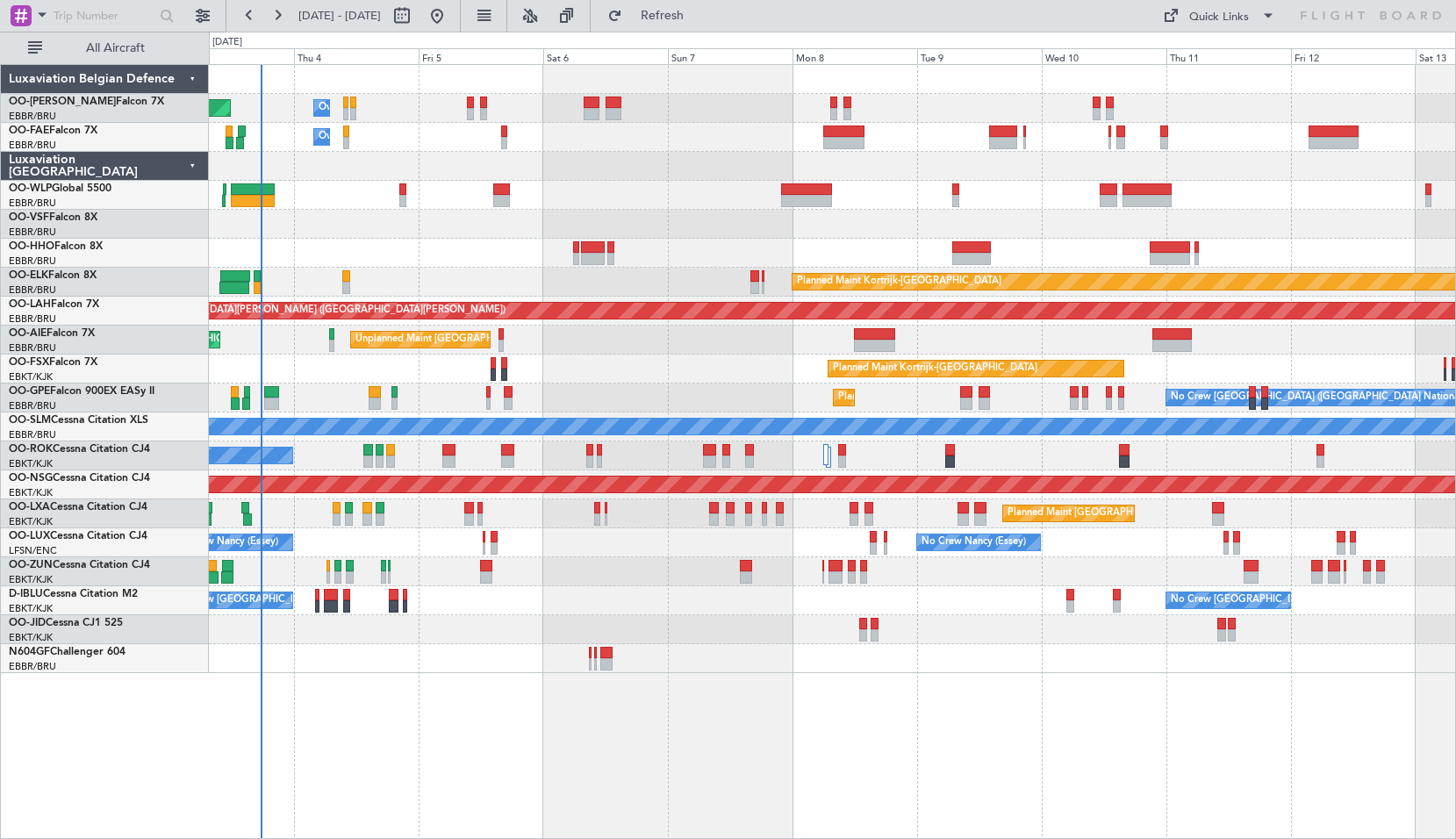
click at [551, 747] on div "Planned Maint [GEOGRAPHIC_DATA] ([GEOGRAPHIC_DATA] National) Owner [GEOGRAPHIC_…" at bounding box center [832, 451] width 1247 height 775
click at [43, 20] on span at bounding box center [41, 15] width 21 height 22
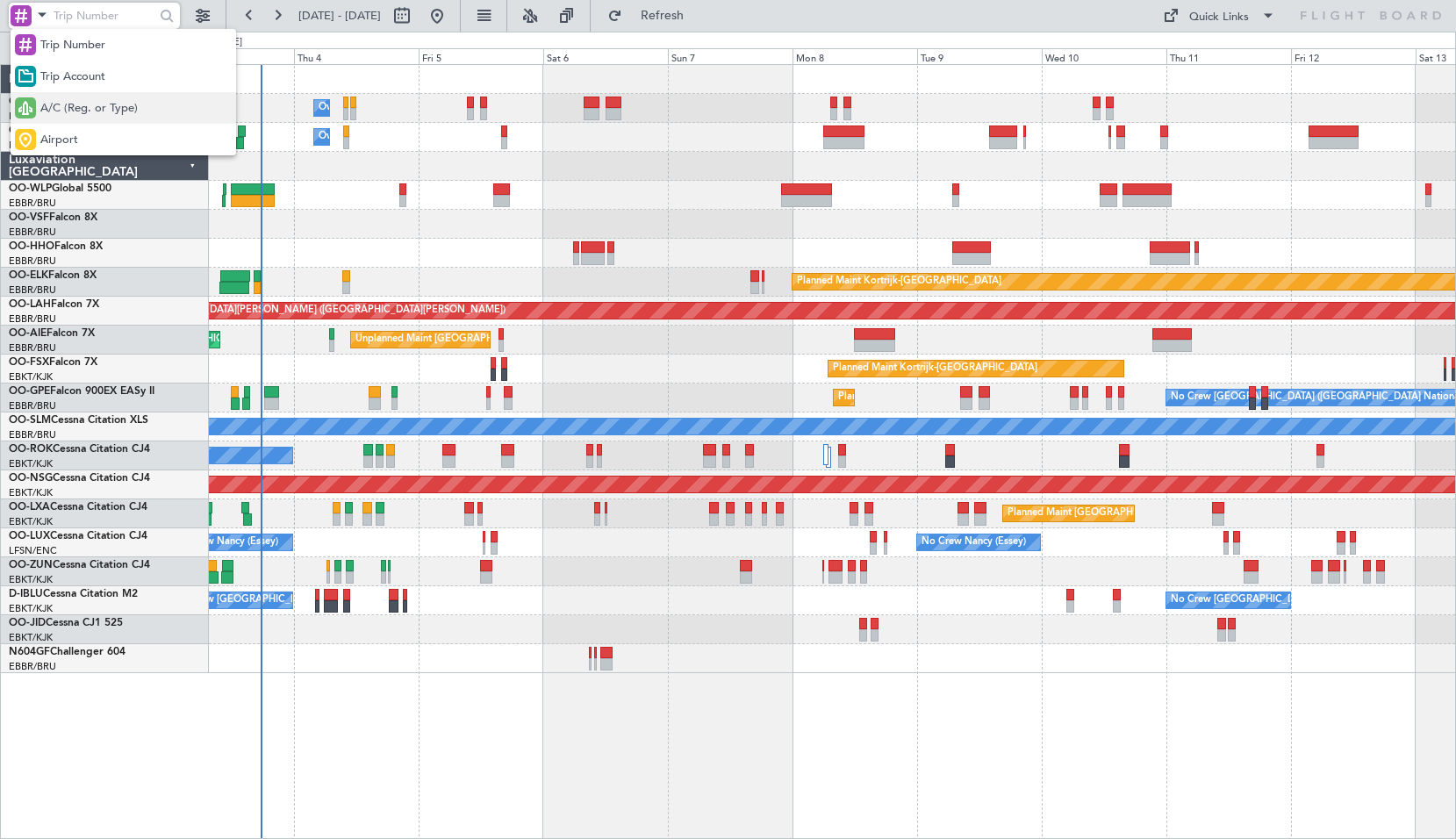
click at [75, 105] on span "A/C (Reg. or Type)" at bounding box center [89, 108] width 97 height 17
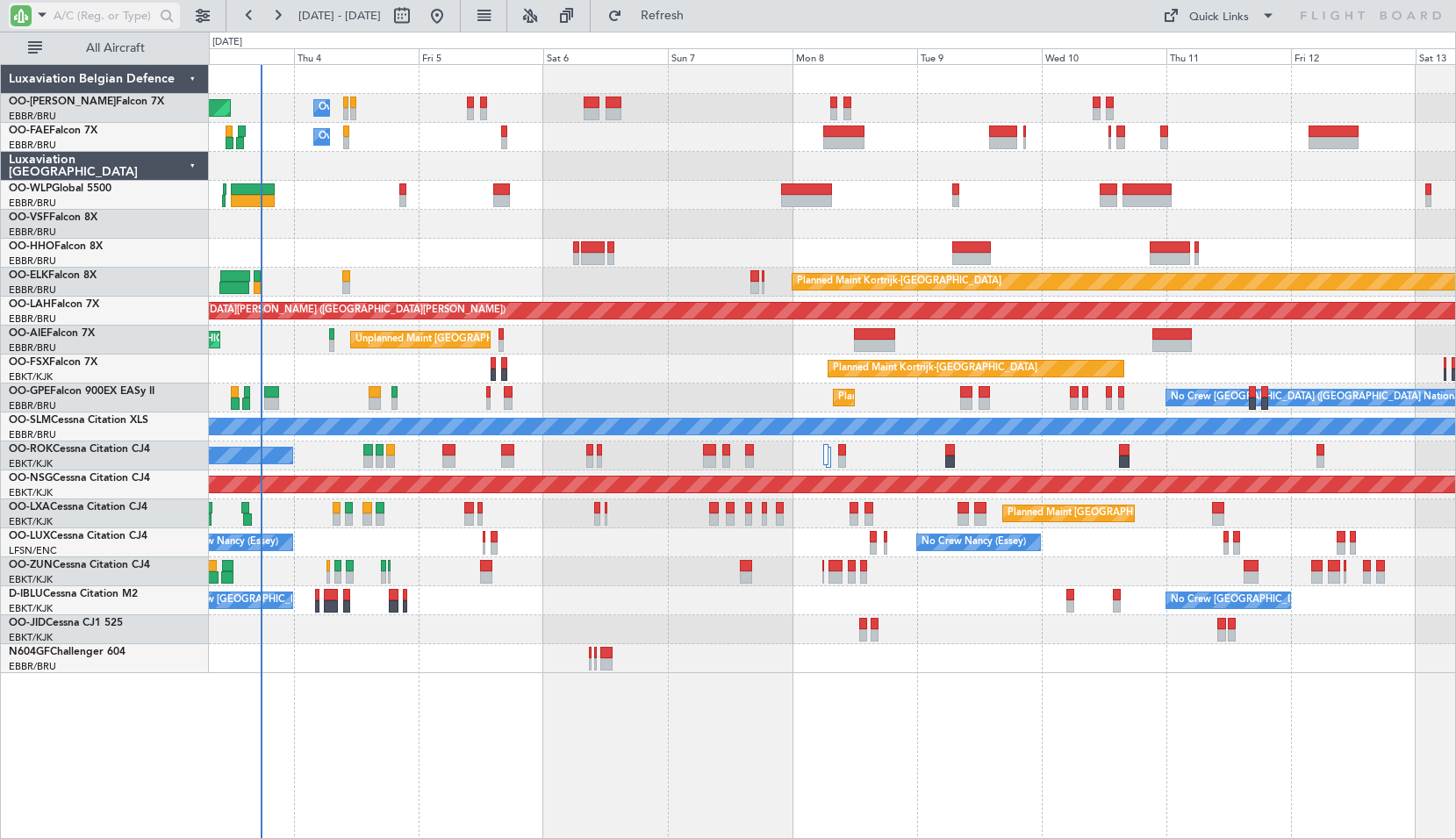
click at [80, 7] on input "text" at bounding box center [104, 16] width 101 height 27
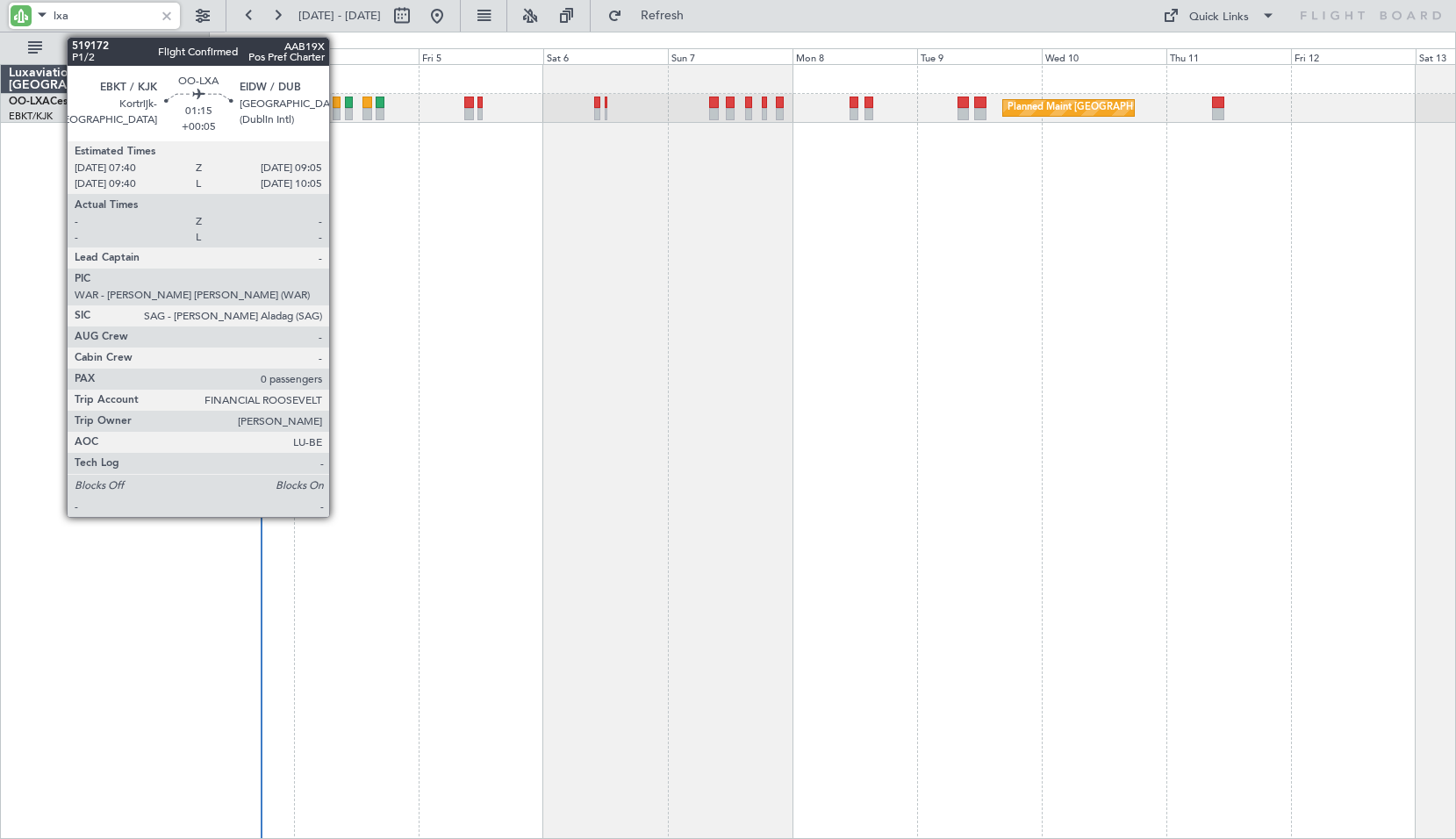
type input "lxa"
click at [337, 109] on div at bounding box center [336, 113] width 8 height 12
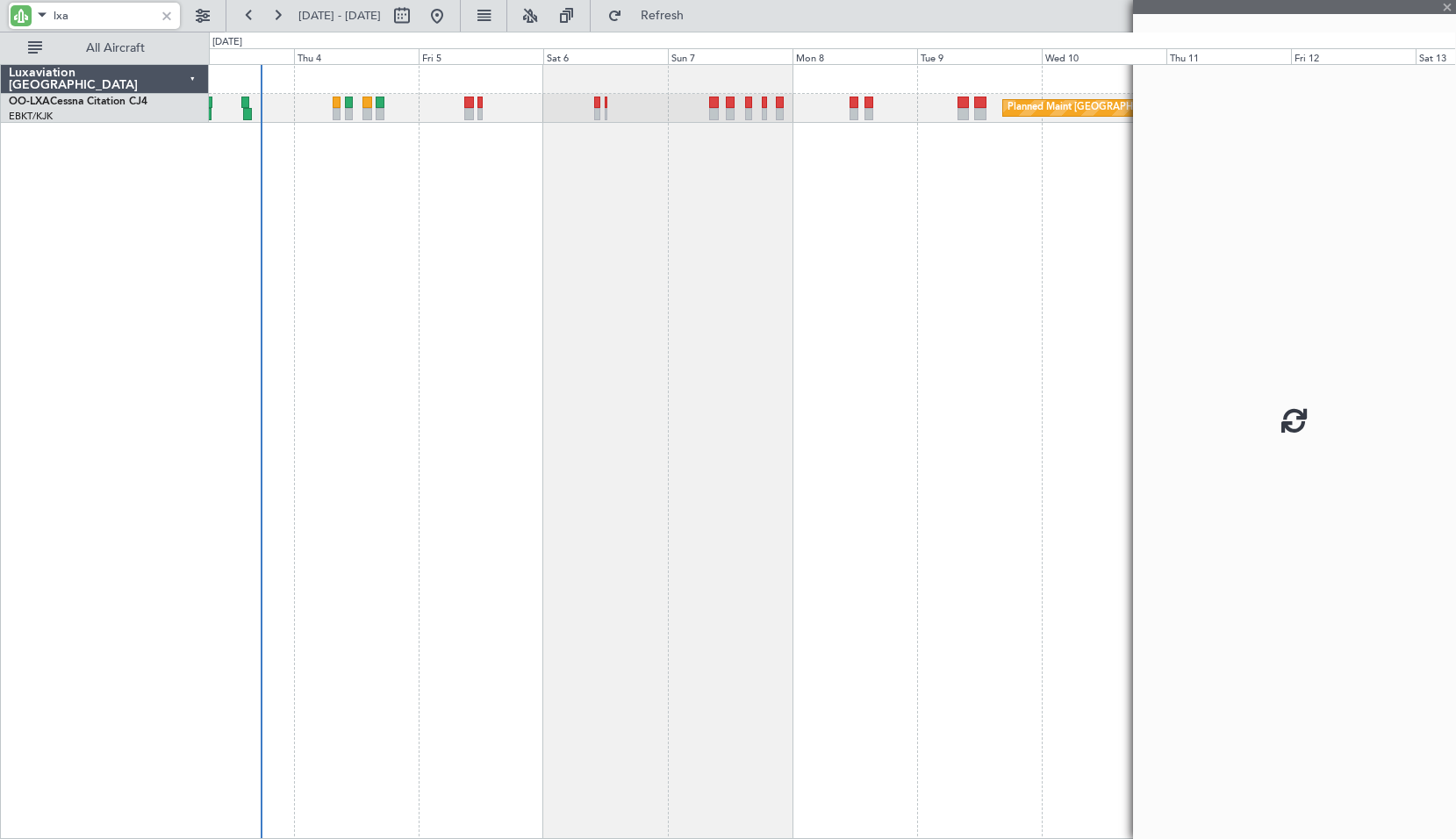
click at [371, 232] on div "Planned Maint [GEOGRAPHIC_DATA] ([GEOGRAPHIC_DATA] National)" at bounding box center [832, 451] width 1247 height 775
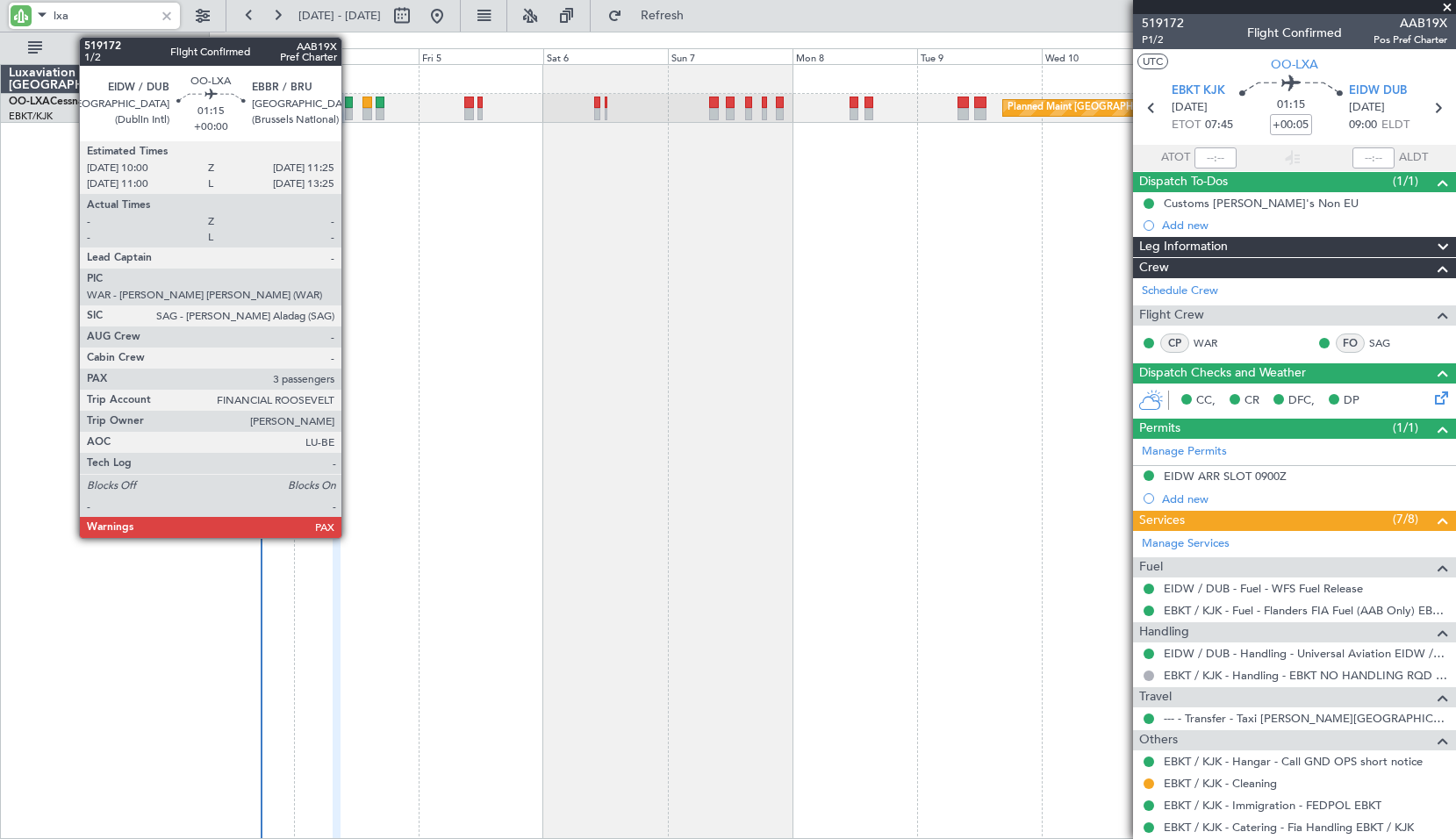
click at [349, 112] on div at bounding box center [348, 113] width 8 height 12
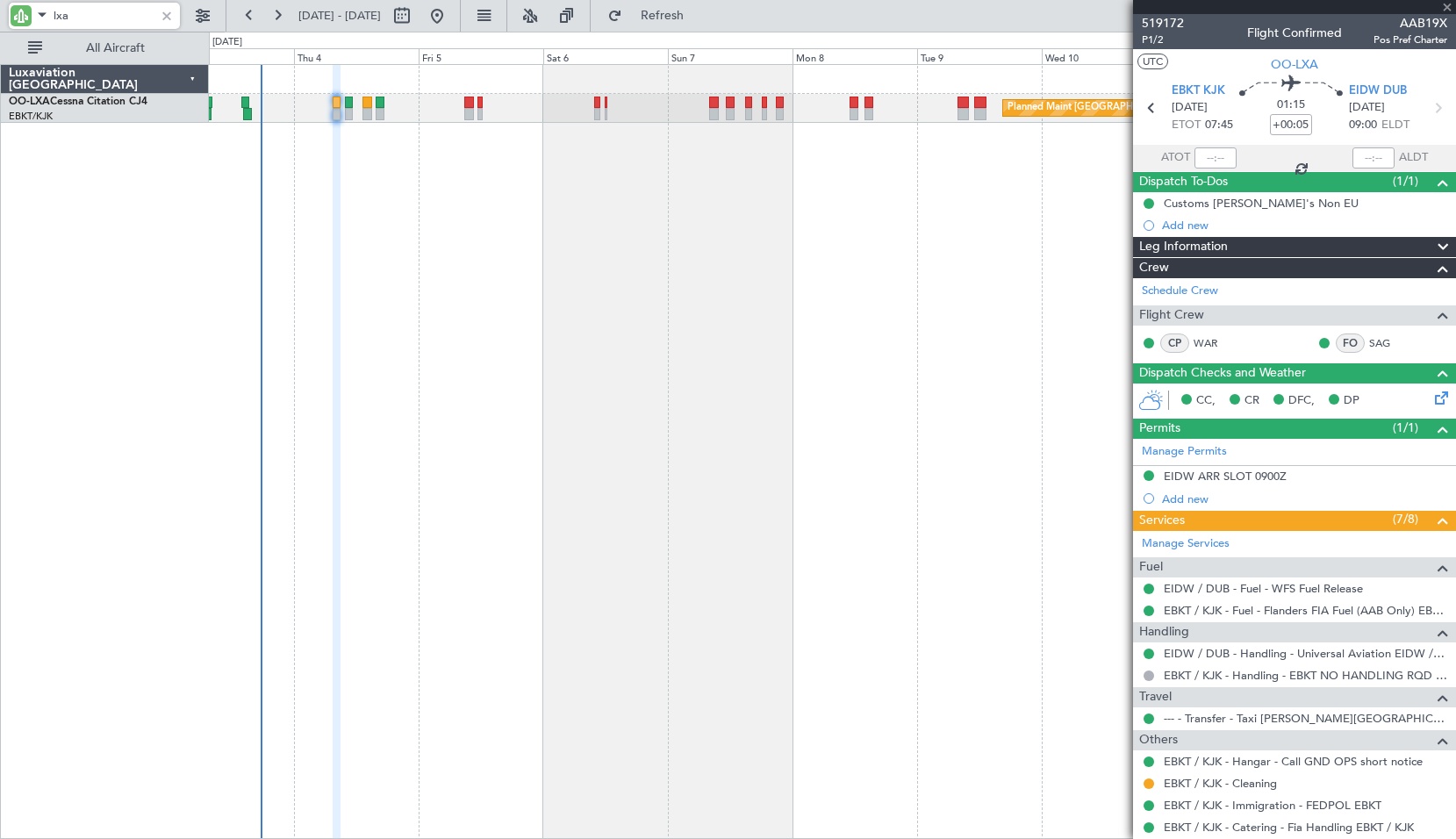
click at [615, 346] on div "Planned Maint [GEOGRAPHIC_DATA] ([GEOGRAPHIC_DATA] National)" at bounding box center [832, 451] width 1247 height 775
type input "3"
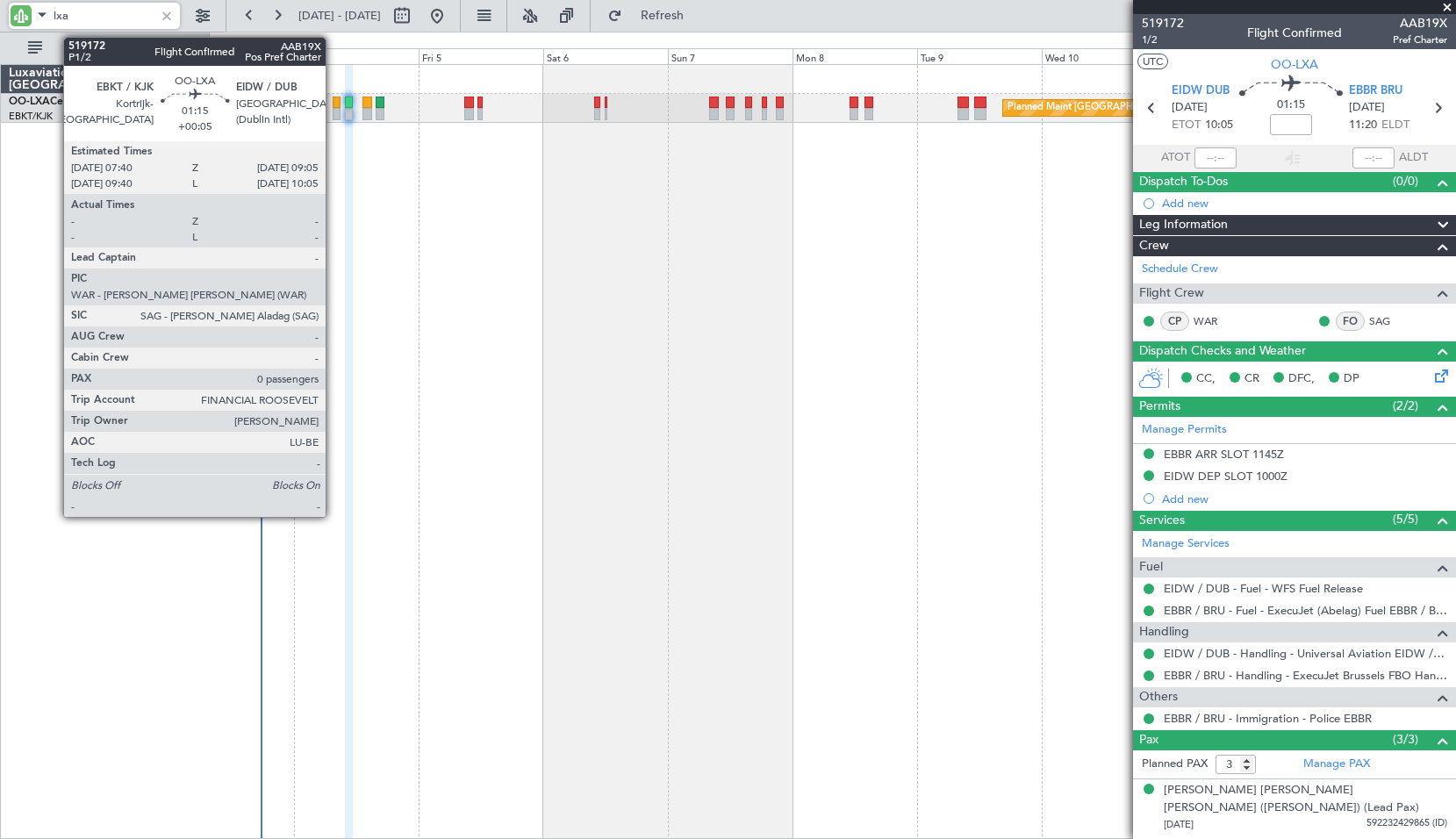
click at [334, 102] on div at bounding box center [336, 102] width 8 height 12
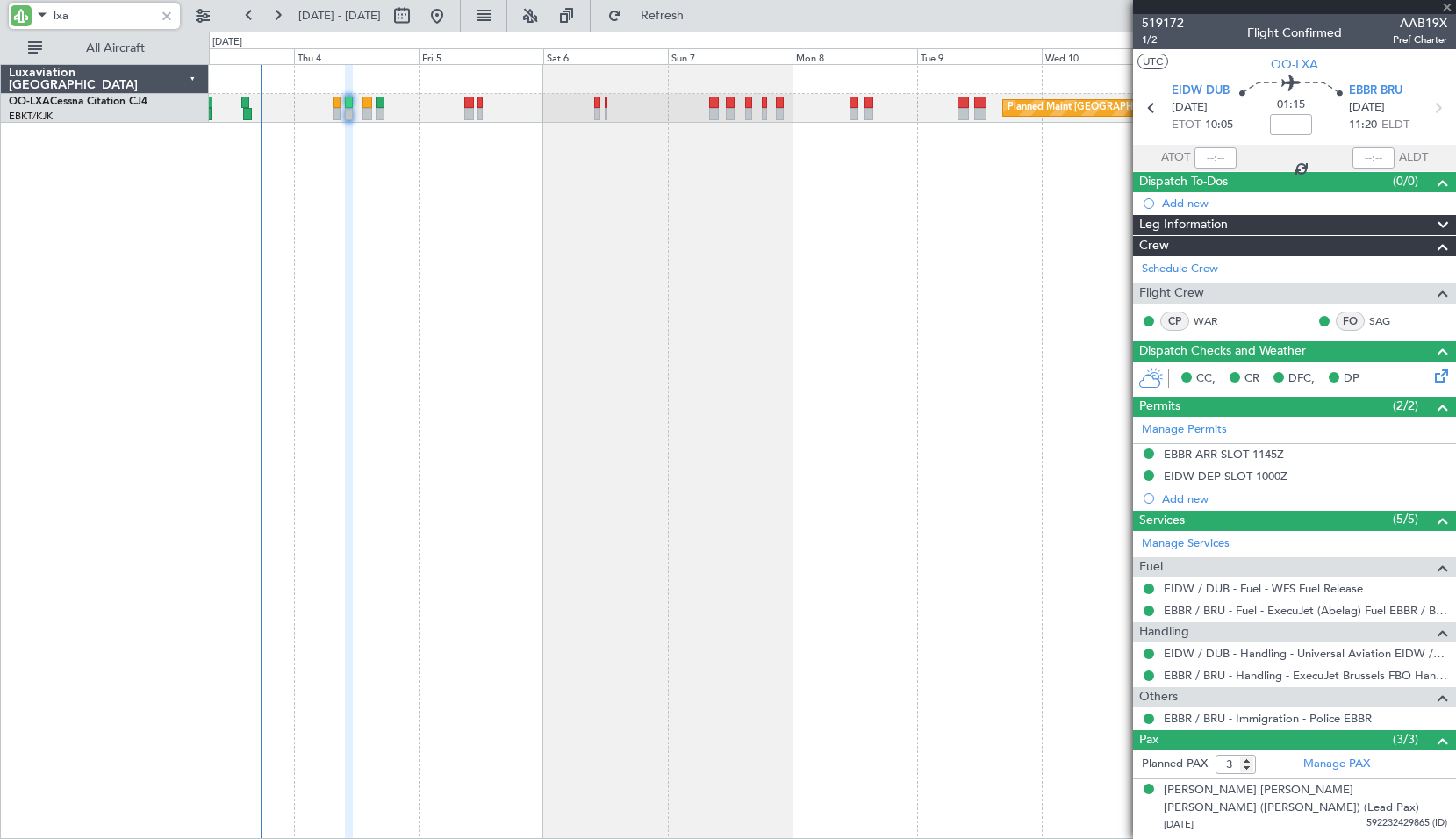
click at [416, 288] on div "Planned Maint [GEOGRAPHIC_DATA] ([GEOGRAPHIC_DATA] National)" at bounding box center [832, 451] width 1247 height 775
type input "+00:05"
type input "0"
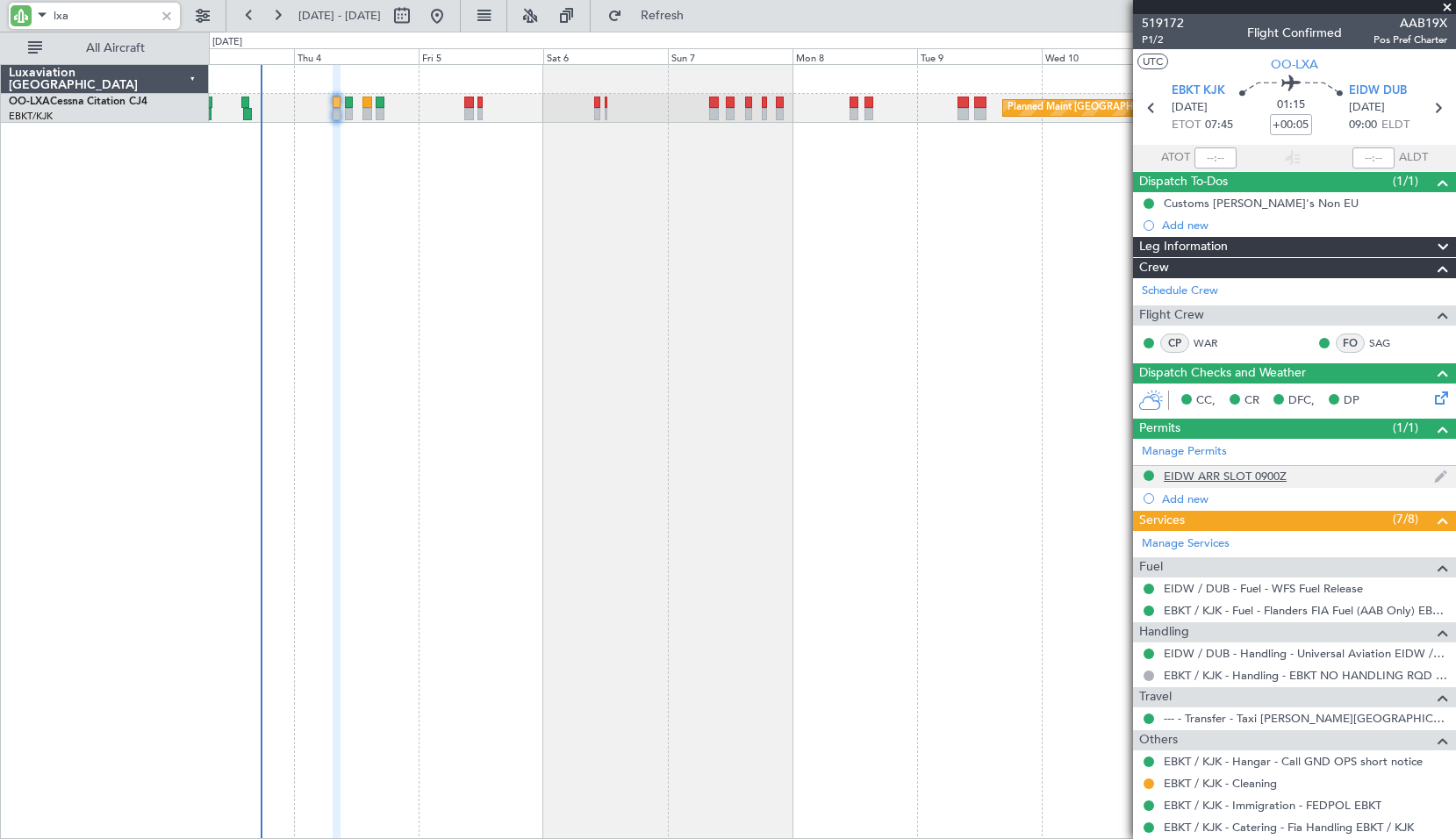
click at [1233, 476] on div "EIDW ARR SLOT 0900Z" at bounding box center [1225, 476] width 123 height 15
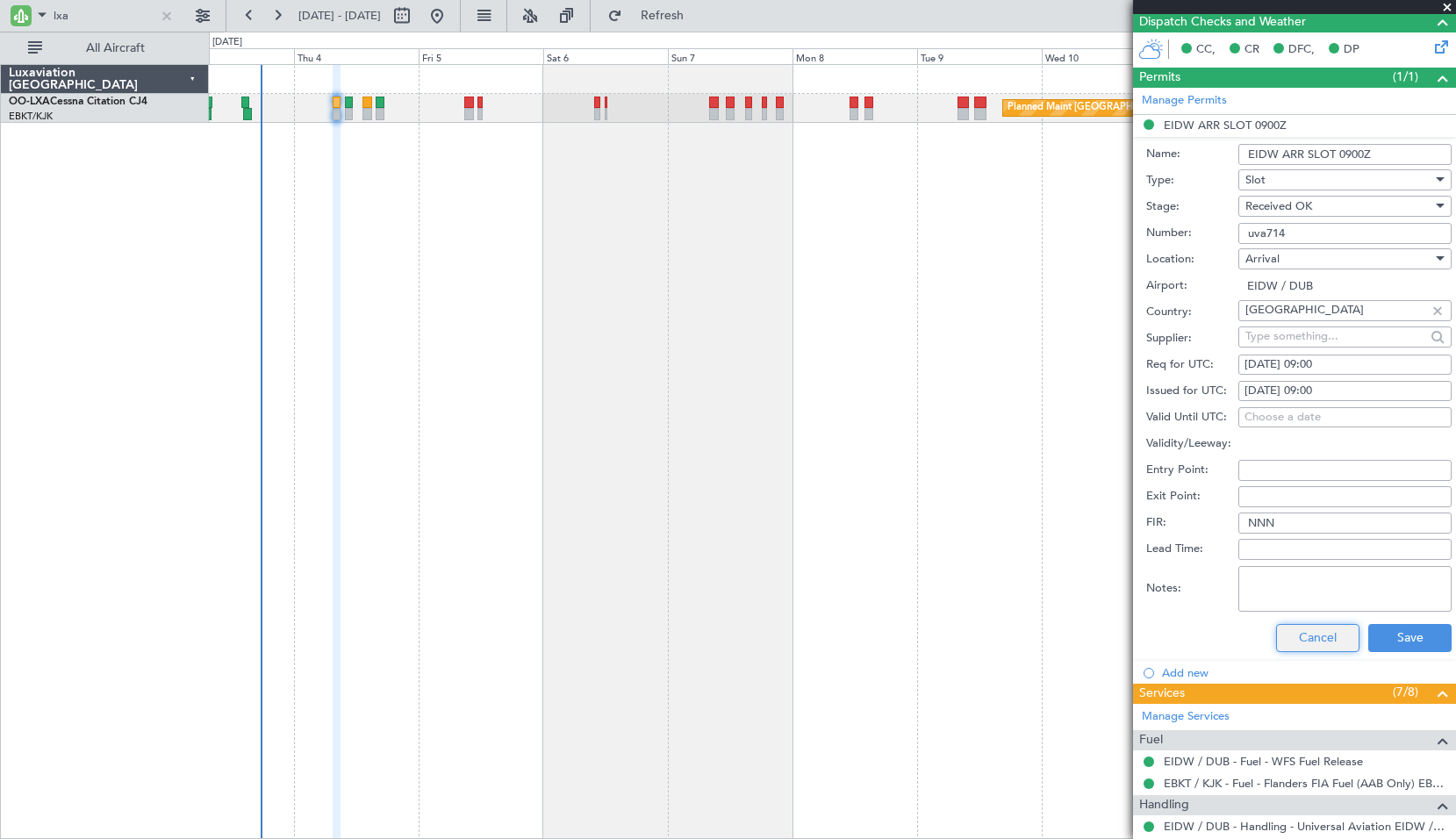
click at [1291, 647] on button "Cancel" at bounding box center [1317, 638] width 84 height 28
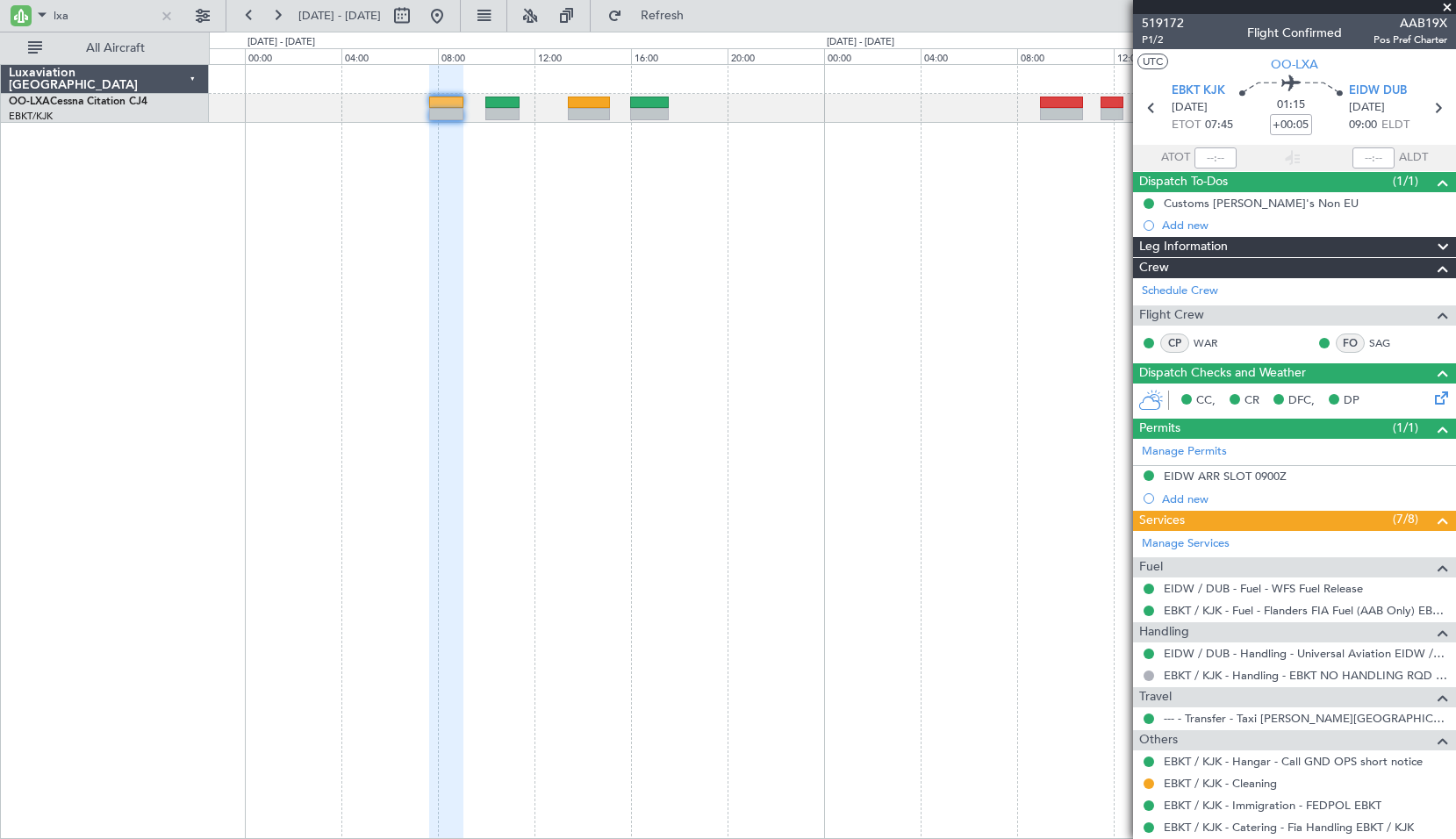
click at [773, 372] on div at bounding box center [832, 451] width 1247 height 775
click at [1153, 38] on span "P1/2" at bounding box center [1163, 40] width 42 height 15
click at [165, 20] on div at bounding box center [166, 16] width 19 height 19
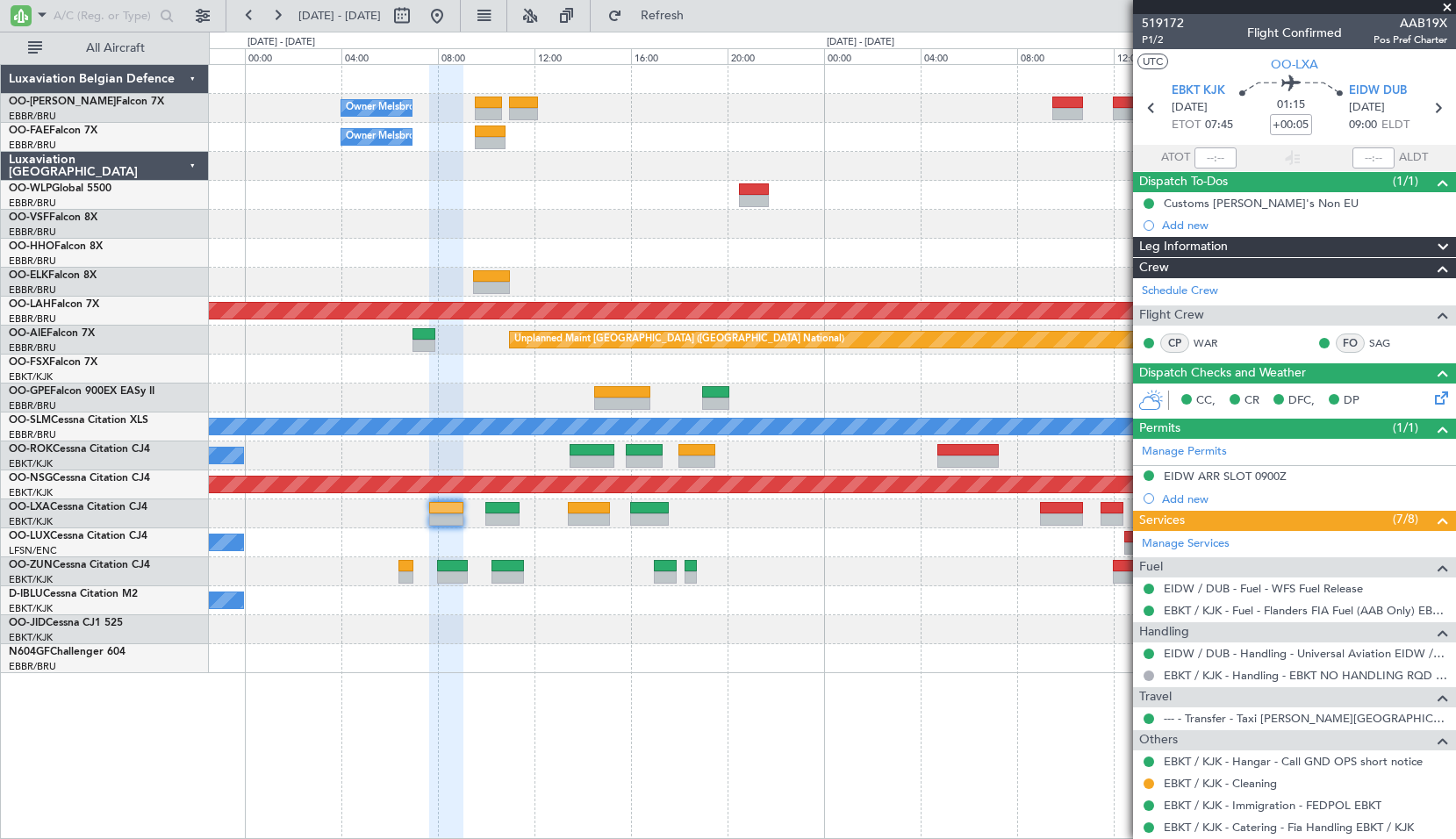
click at [1443, 0] on span at bounding box center [1447, 7] width 17 height 16
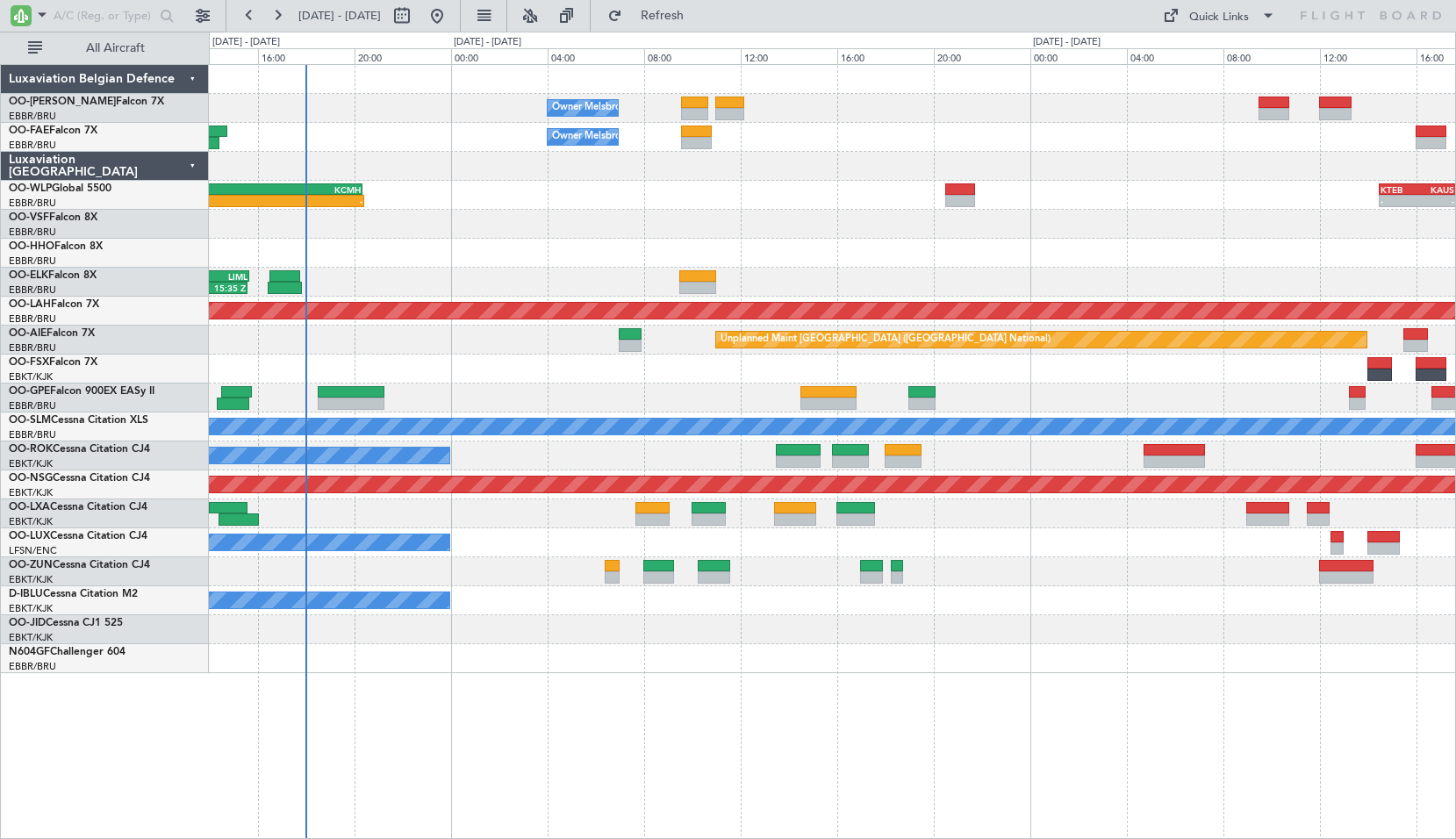
click at [728, 714] on div "Owner Melsbroek Air Base Planned Maint [GEOGRAPHIC_DATA] ([GEOGRAPHIC_DATA]) Ow…" at bounding box center [832, 451] width 1247 height 775
click at [106, 29] on div at bounding box center [95, 18] width 171 height 27
click at [106, 20] on input "text" at bounding box center [104, 16] width 101 height 27
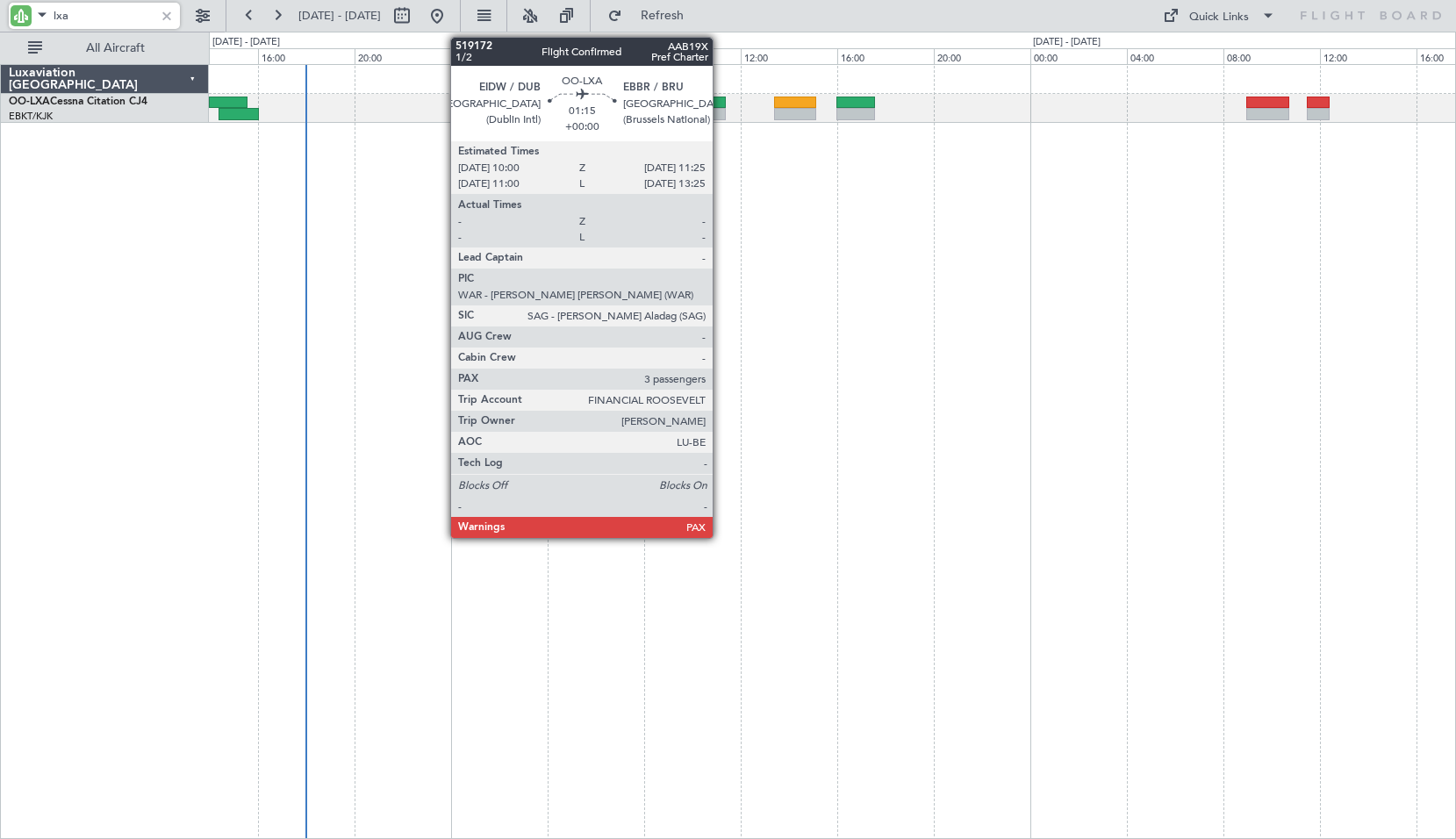
click at [721, 108] on div at bounding box center [708, 113] width 34 height 12
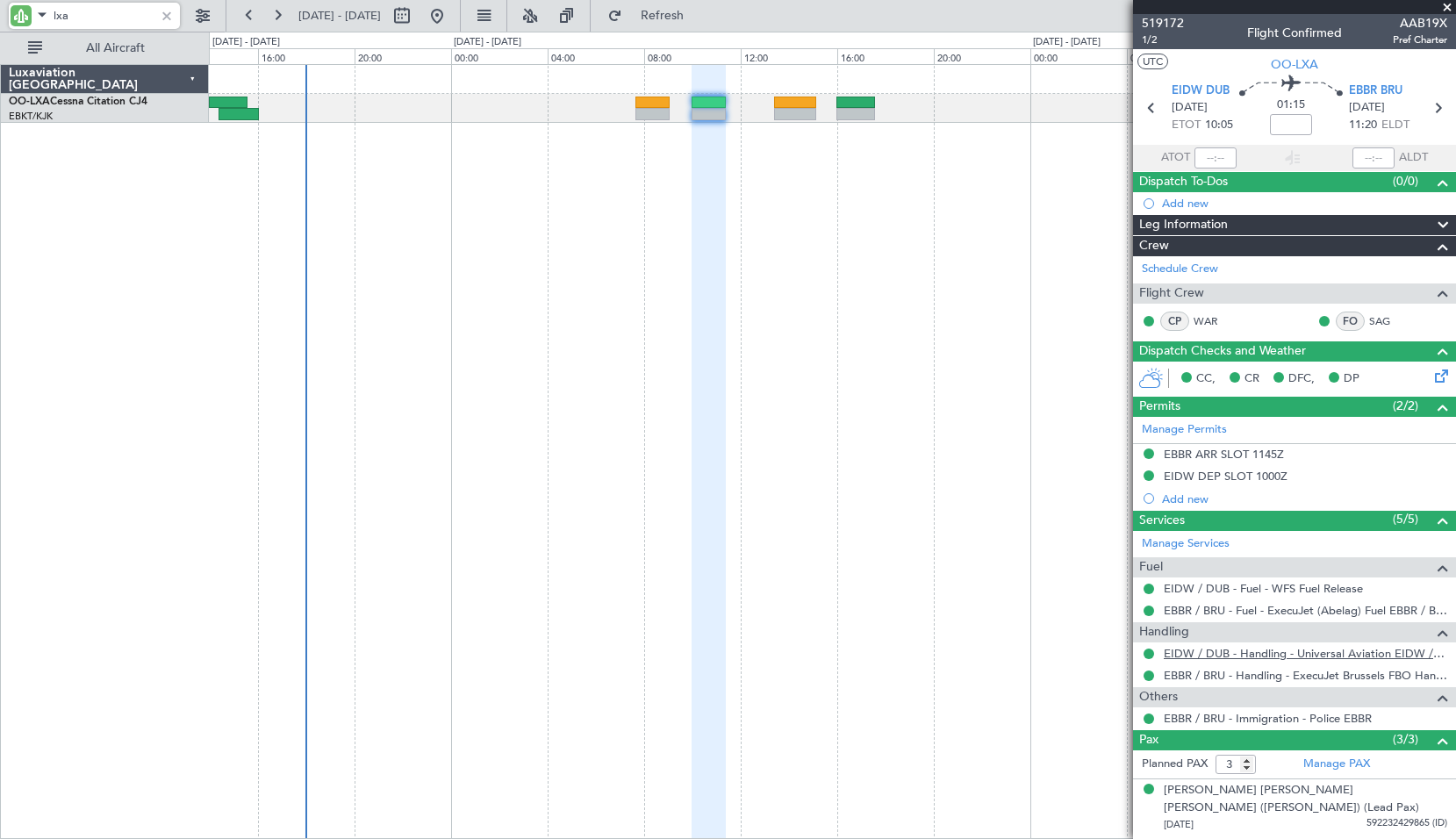
type input "lxa"
click at [1283, 651] on link "EIDW / DUB - Handling - Universal Aviation EIDW / DUB" at bounding box center [1305, 653] width 283 height 15
